Goal: Task Accomplishment & Management: Use online tool/utility

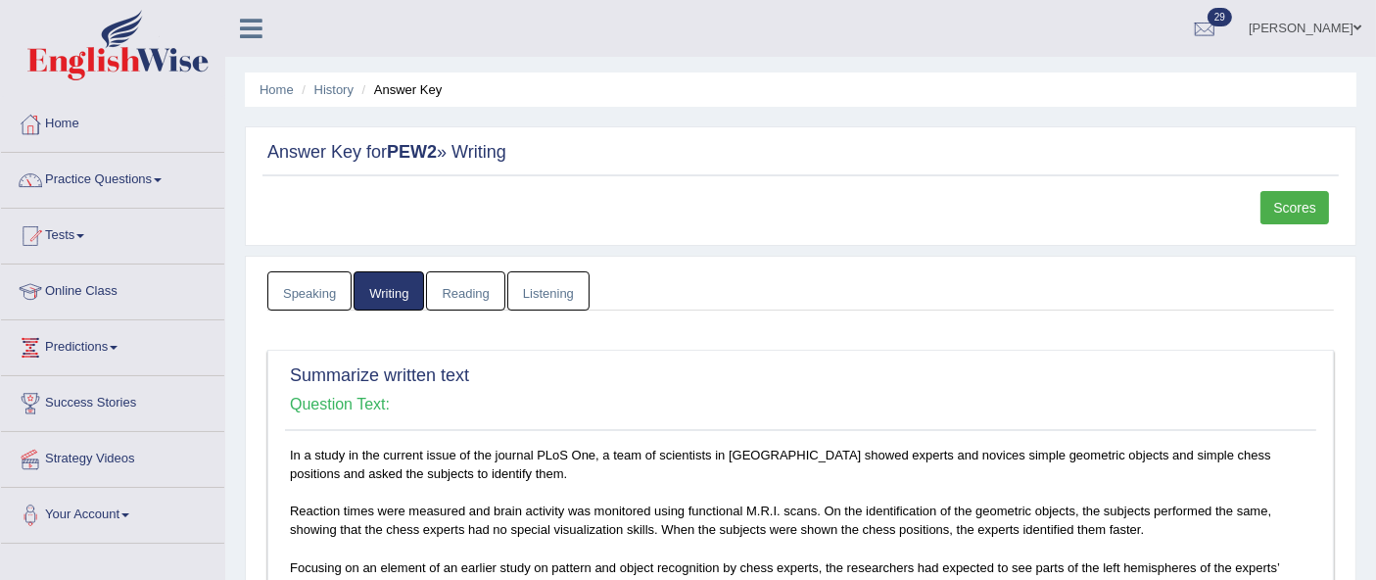
click at [103, 184] on link "Practice Questions" at bounding box center [112, 177] width 223 height 49
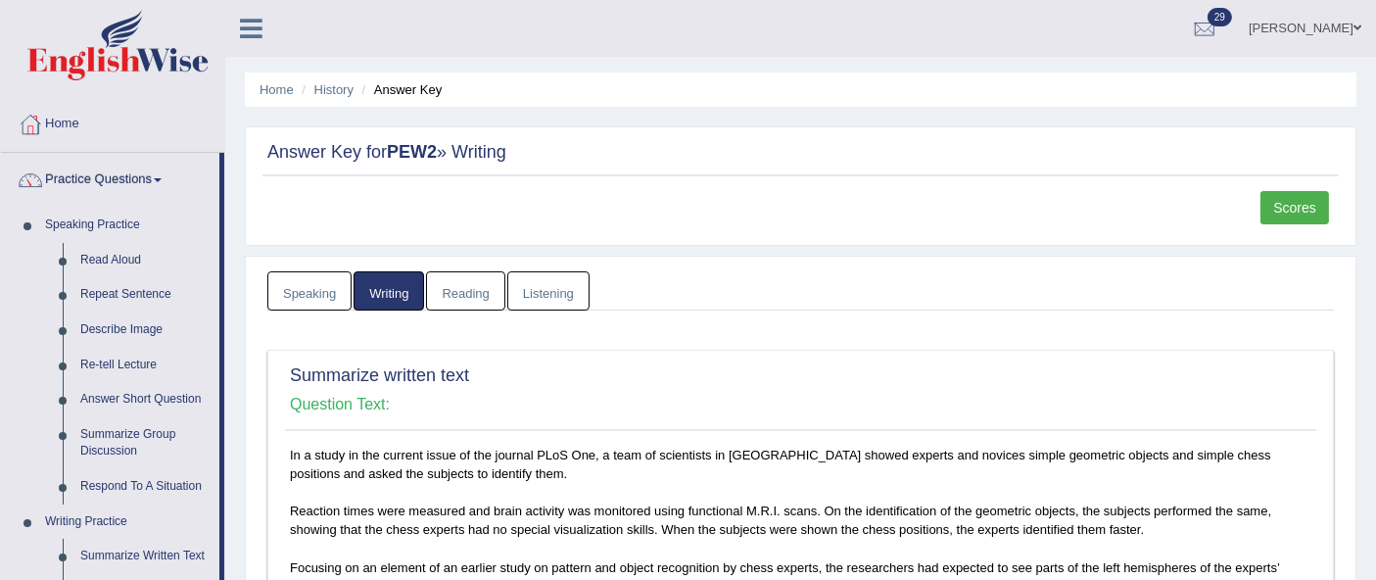
click at [162, 179] on span at bounding box center [158, 180] width 8 height 4
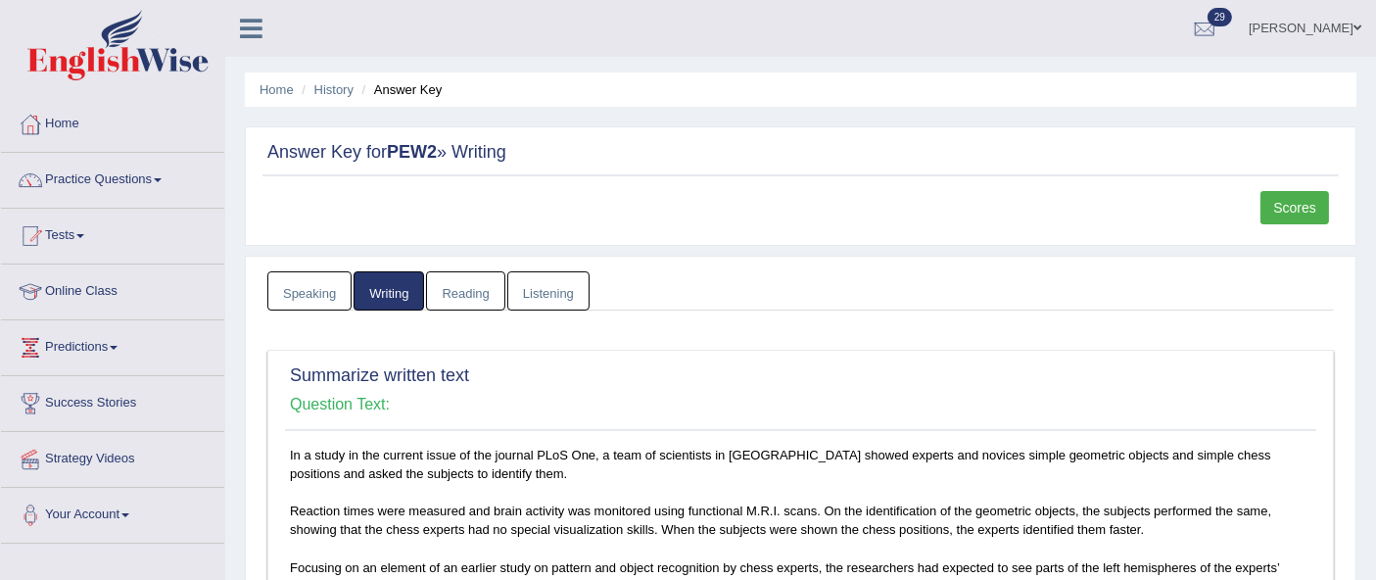
click at [104, 233] on link "Tests" at bounding box center [112, 233] width 223 height 49
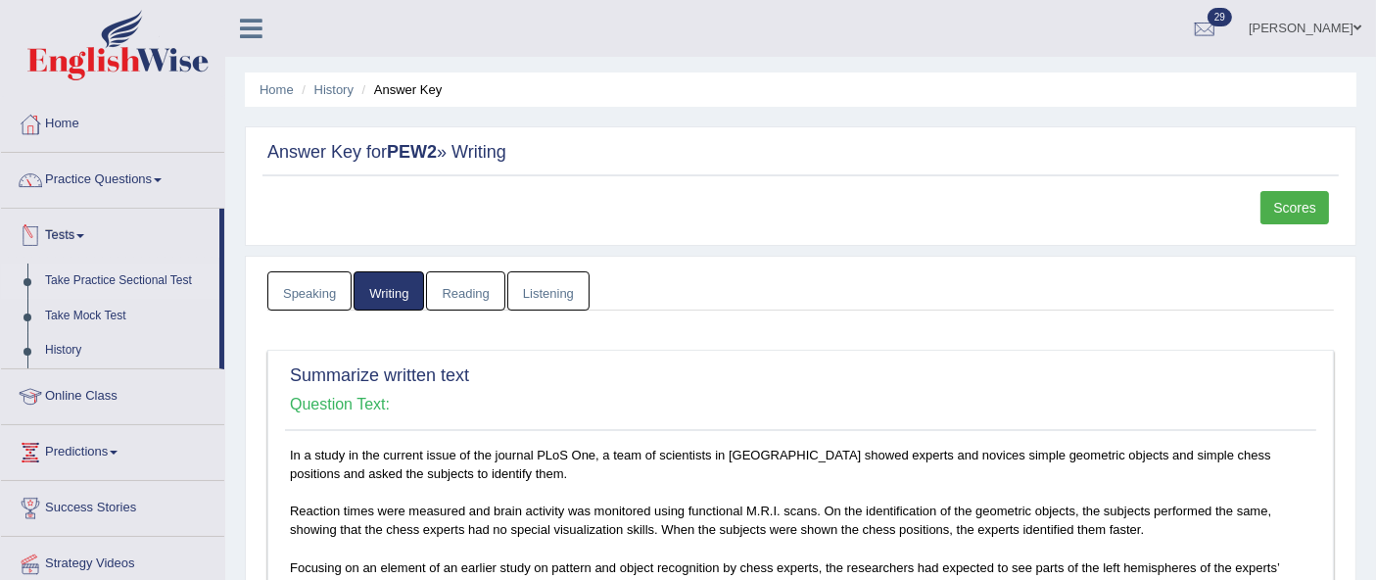
click at [158, 282] on link "Take Practice Sectional Test" at bounding box center [127, 280] width 183 height 35
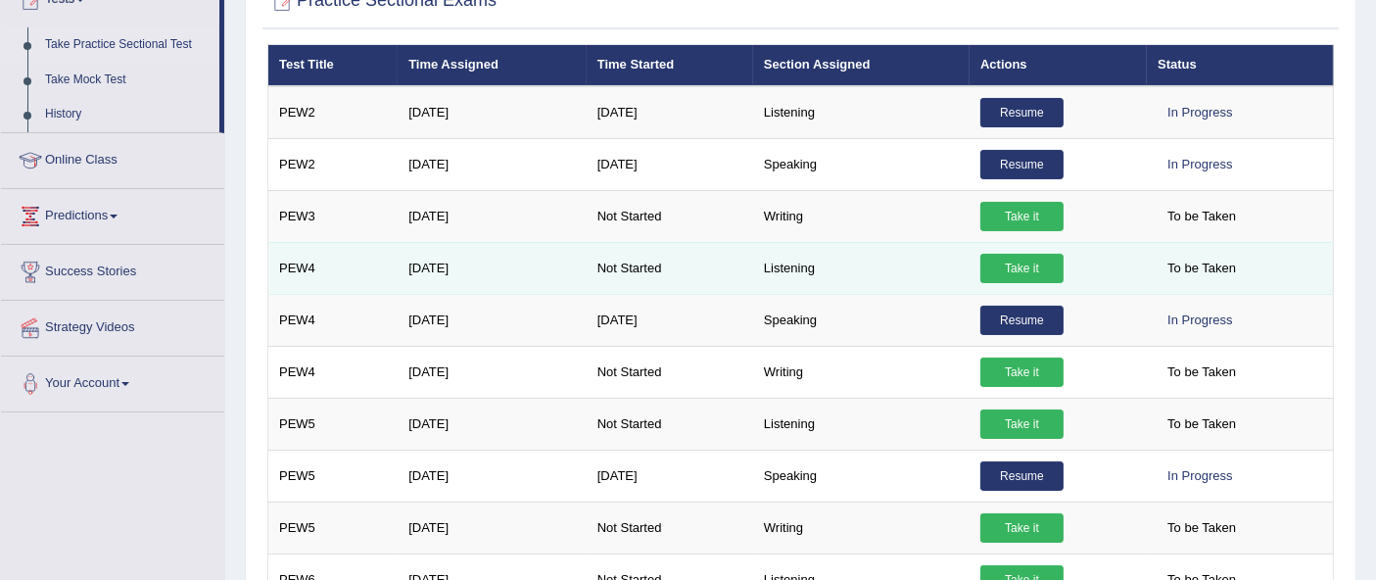
click at [1019, 270] on link "Take it" at bounding box center [1021, 268] width 83 height 29
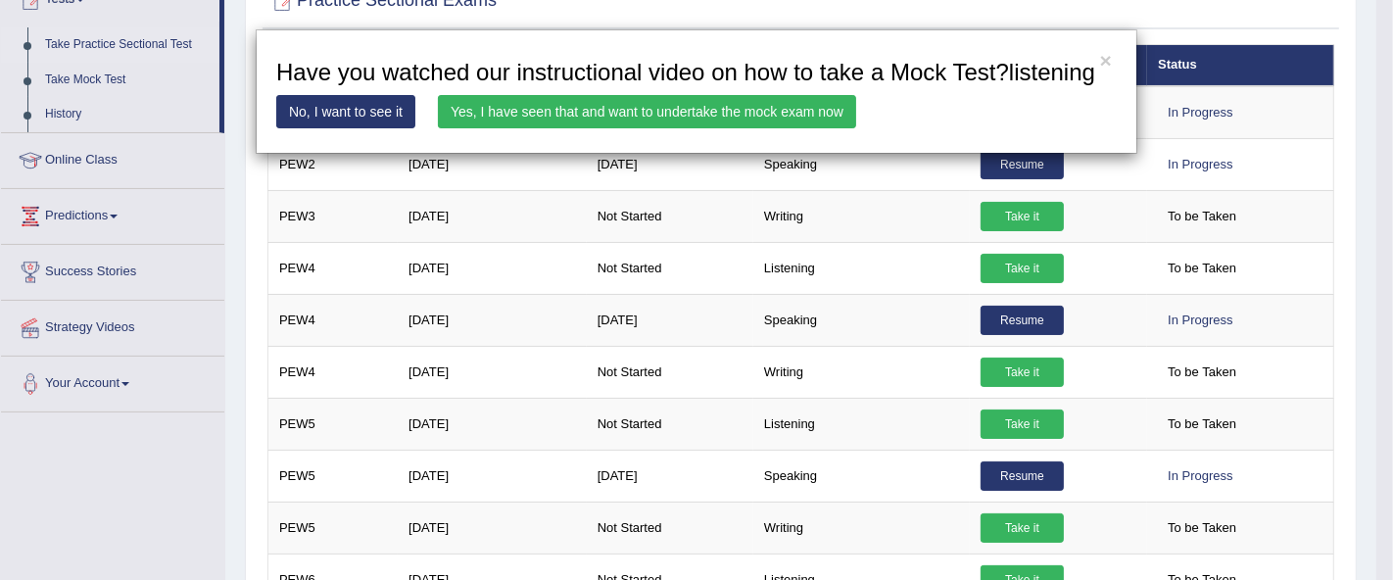
click at [683, 113] on link "Yes, I have seen that and want to undertake the mock exam now" at bounding box center [647, 111] width 418 height 33
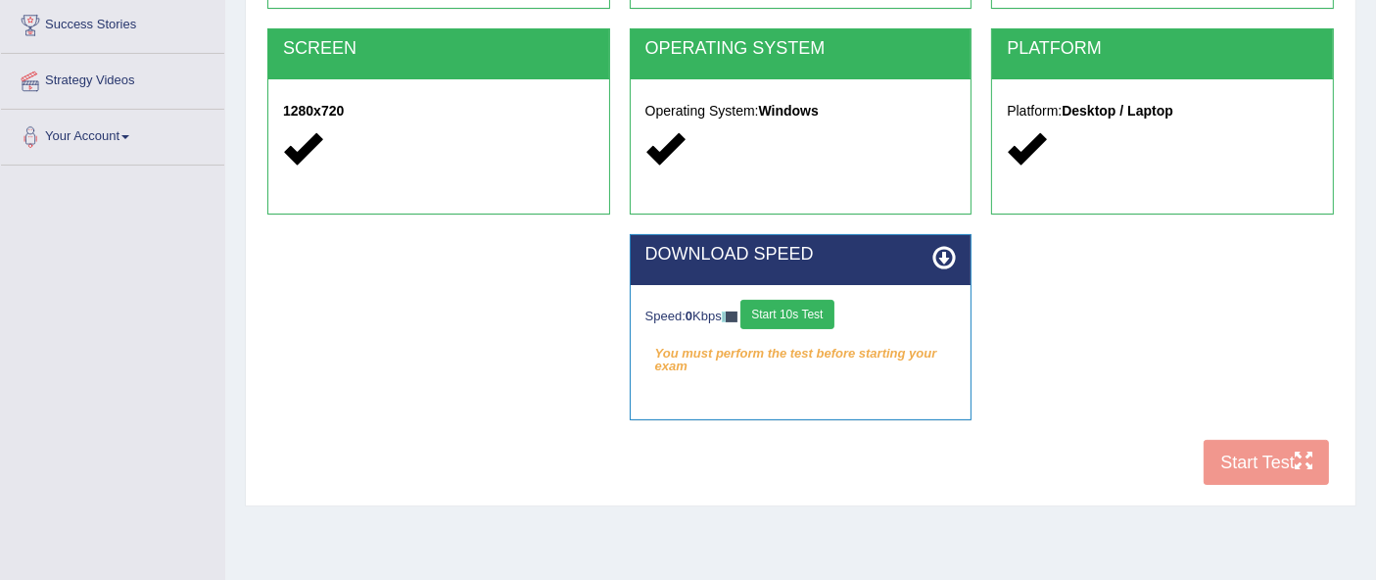
scroll to position [435, 0]
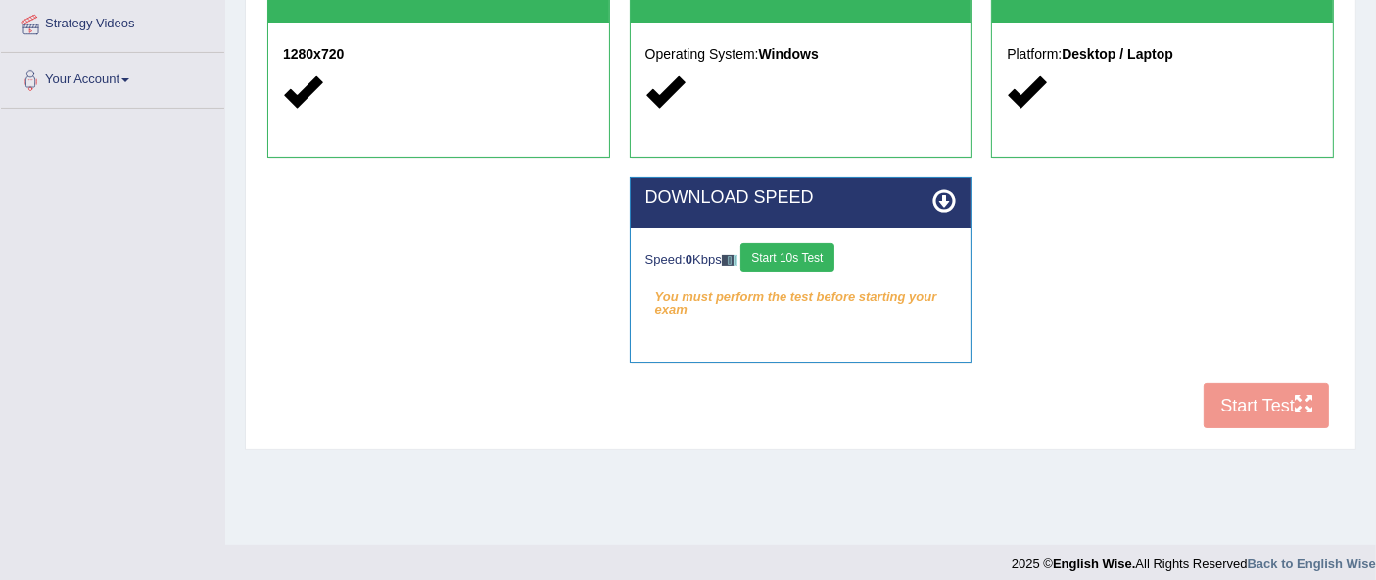
click at [806, 264] on button "Start 10s Test" at bounding box center [786, 257] width 93 height 29
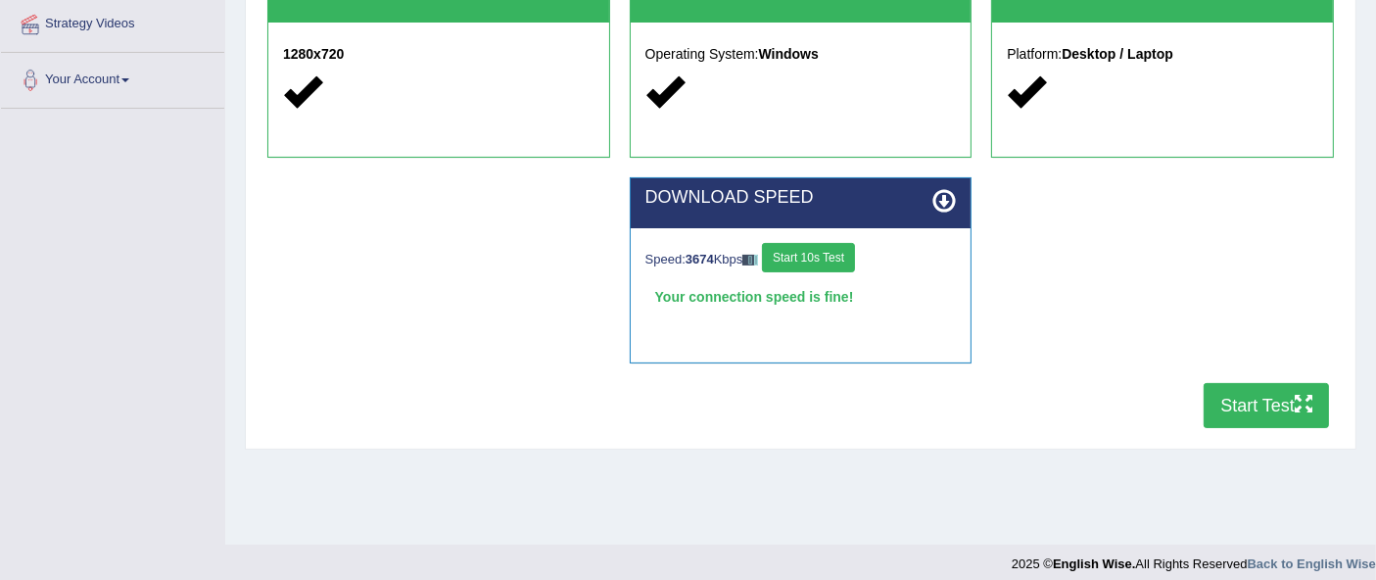
click at [1280, 413] on button "Start Test" at bounding box center [1266, 405] width 125 height 45
